Goal: Navigation & Orientation: Find specific page/section

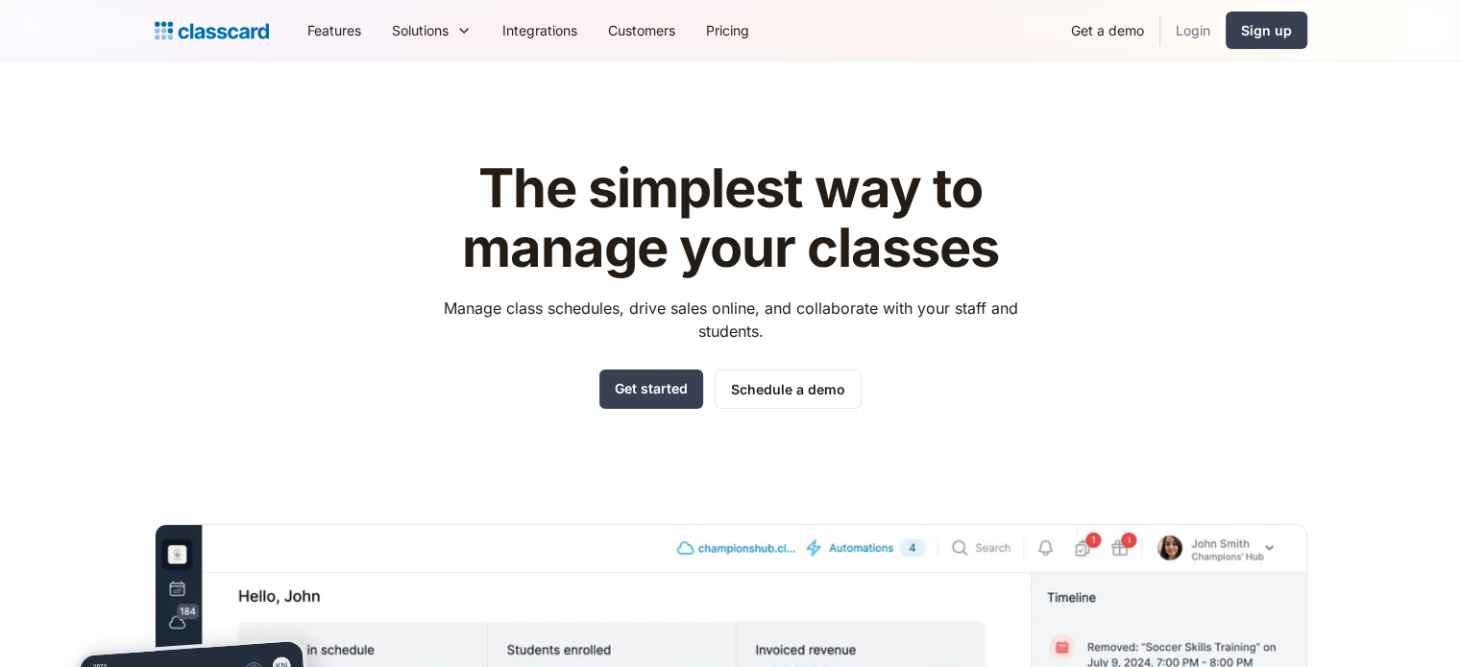
click at [1191, 27] on link "Login" at bounding box center [1192, 30] width 65 height 43
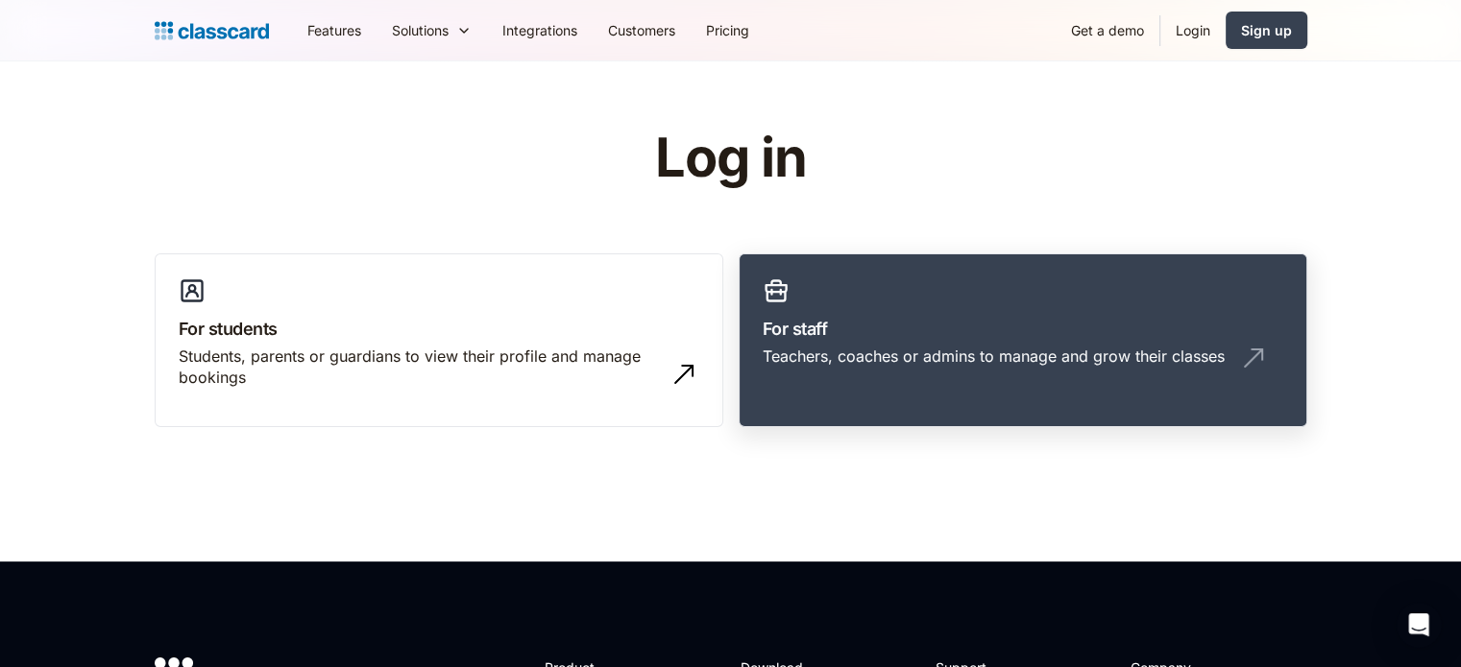
click at [979, 324] on h3 "For staff" at bounding box center [1022, 329] width 520 height 26
